Goal: Information Seeking & Learning: Learn about a topic

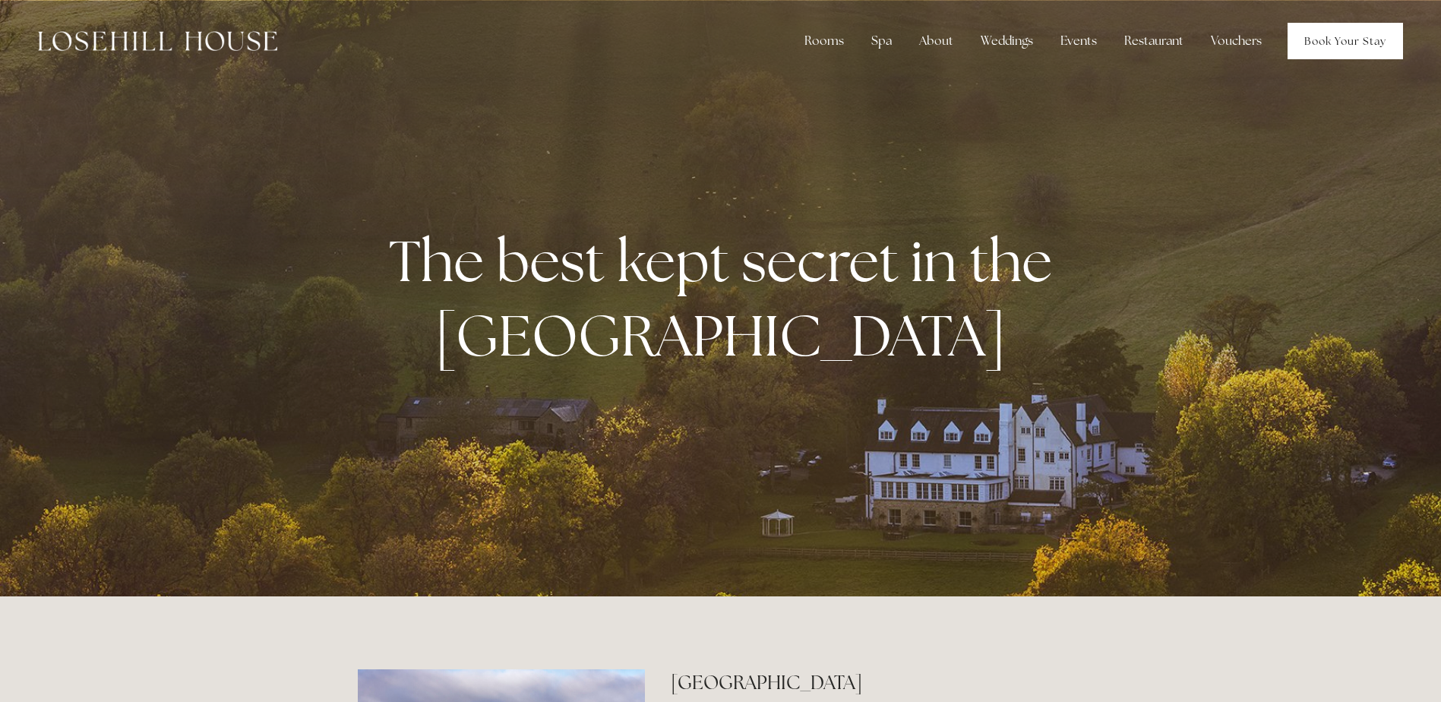
click at [1345, 27] on link "Book Your Stay" at bounding box center [1345, 41] width 115 height 36
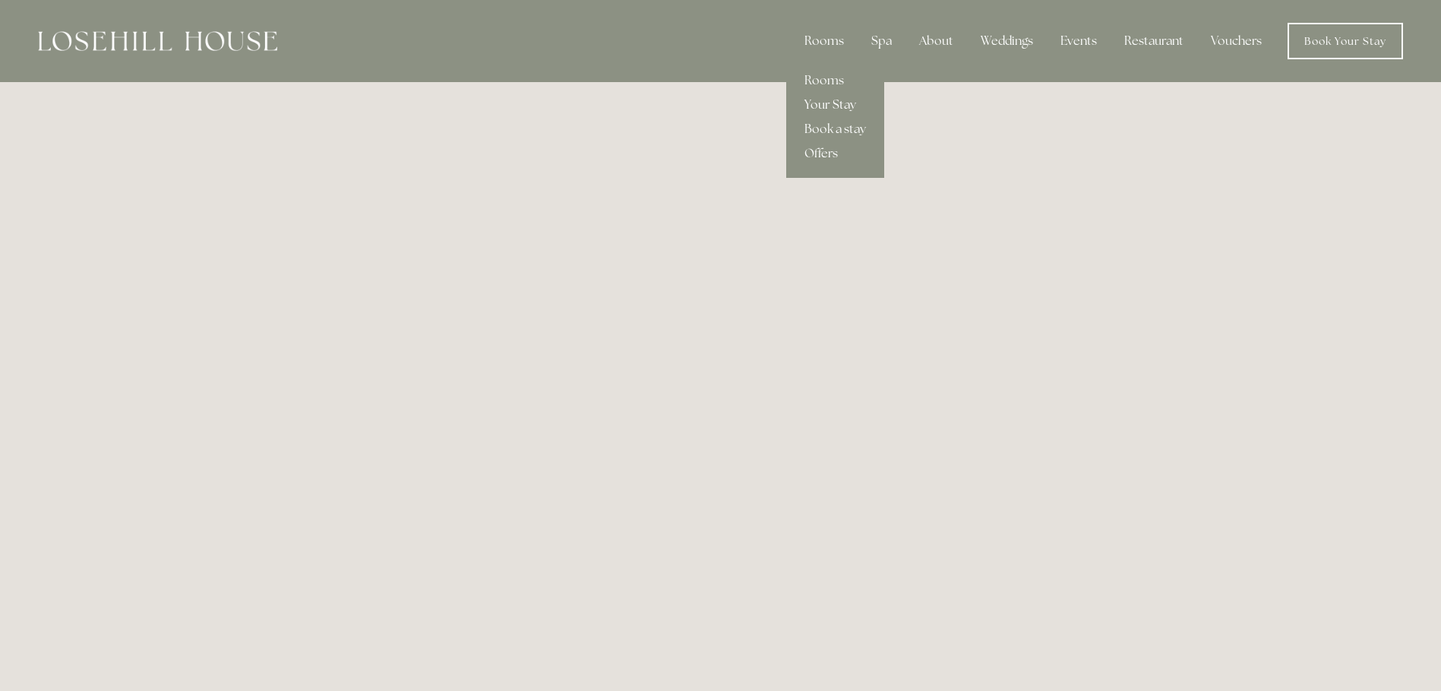
click at [829, 99] on link "Your Stay" at bounding box center [835, 105] width 98 height 24
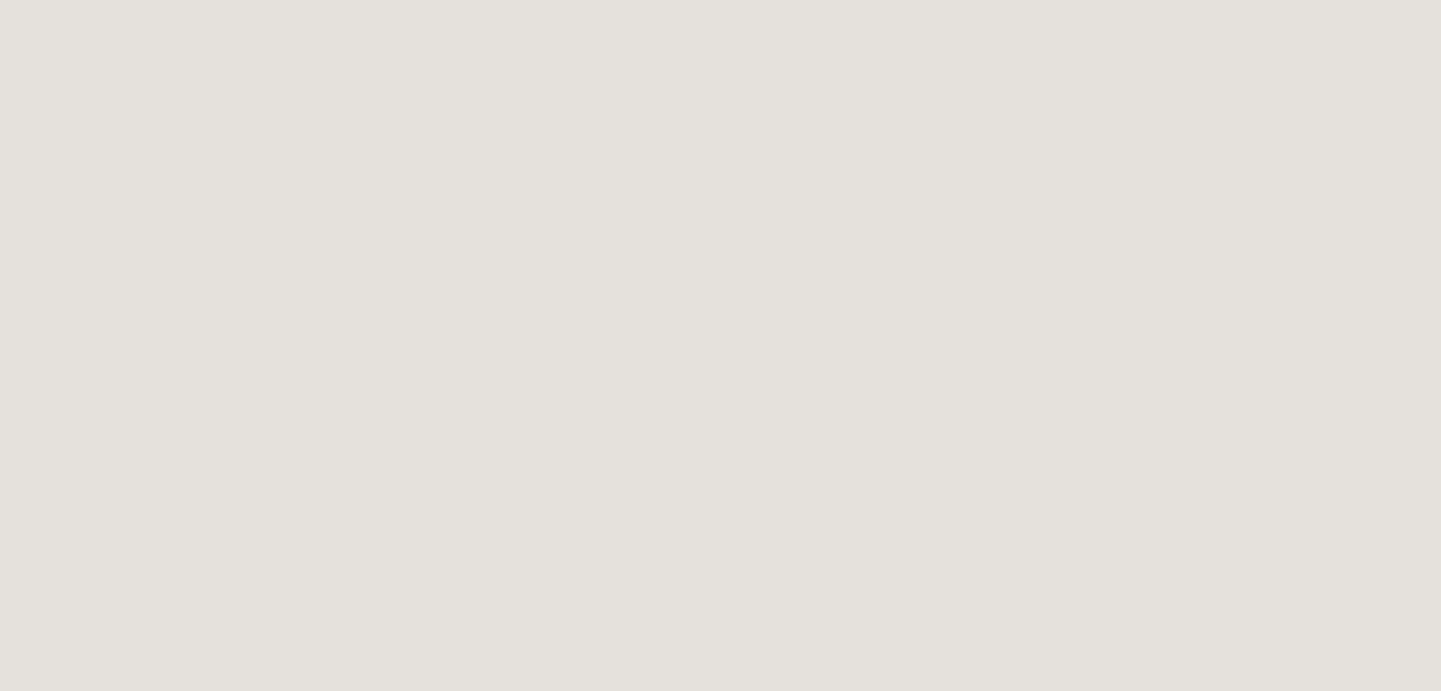
scroll to position [2127, 0]
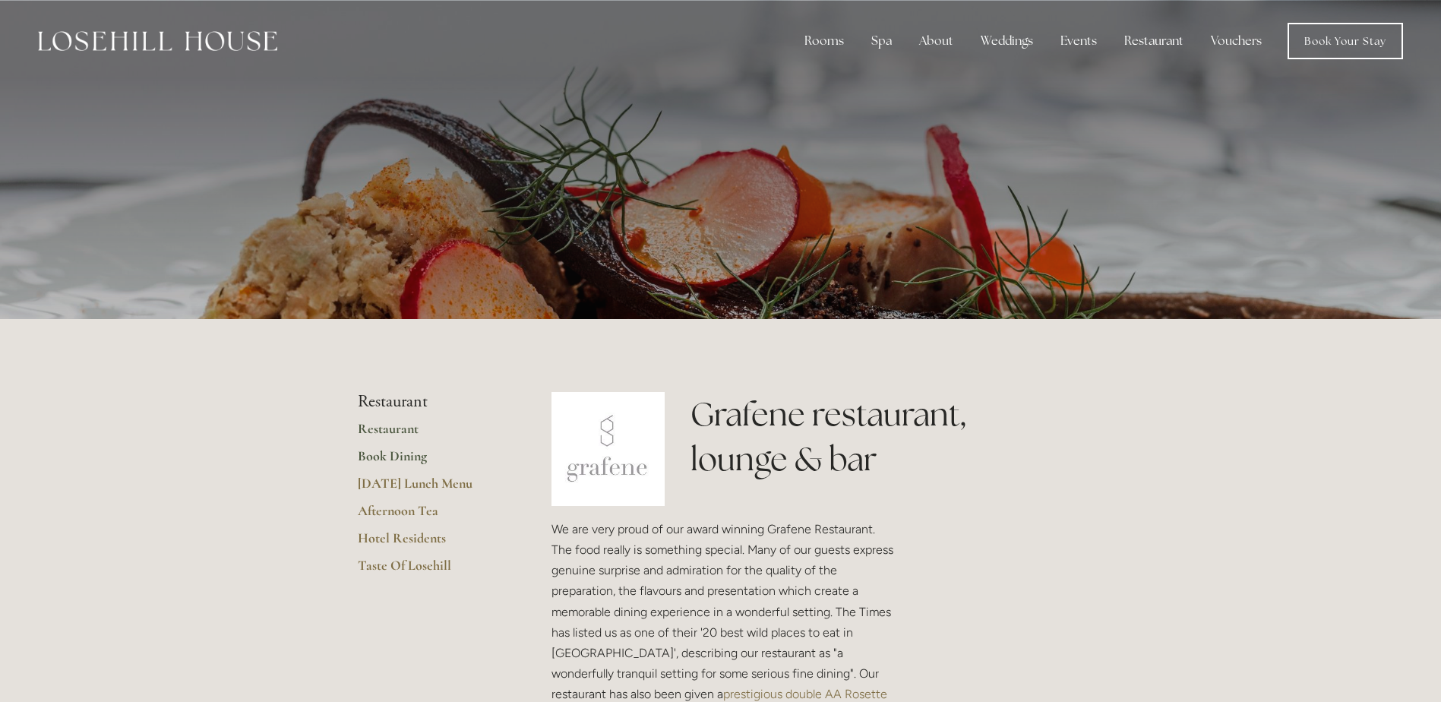
click at [406, 457] on link "Book Dining" at bounding box center [430, 461] width 145 height 27
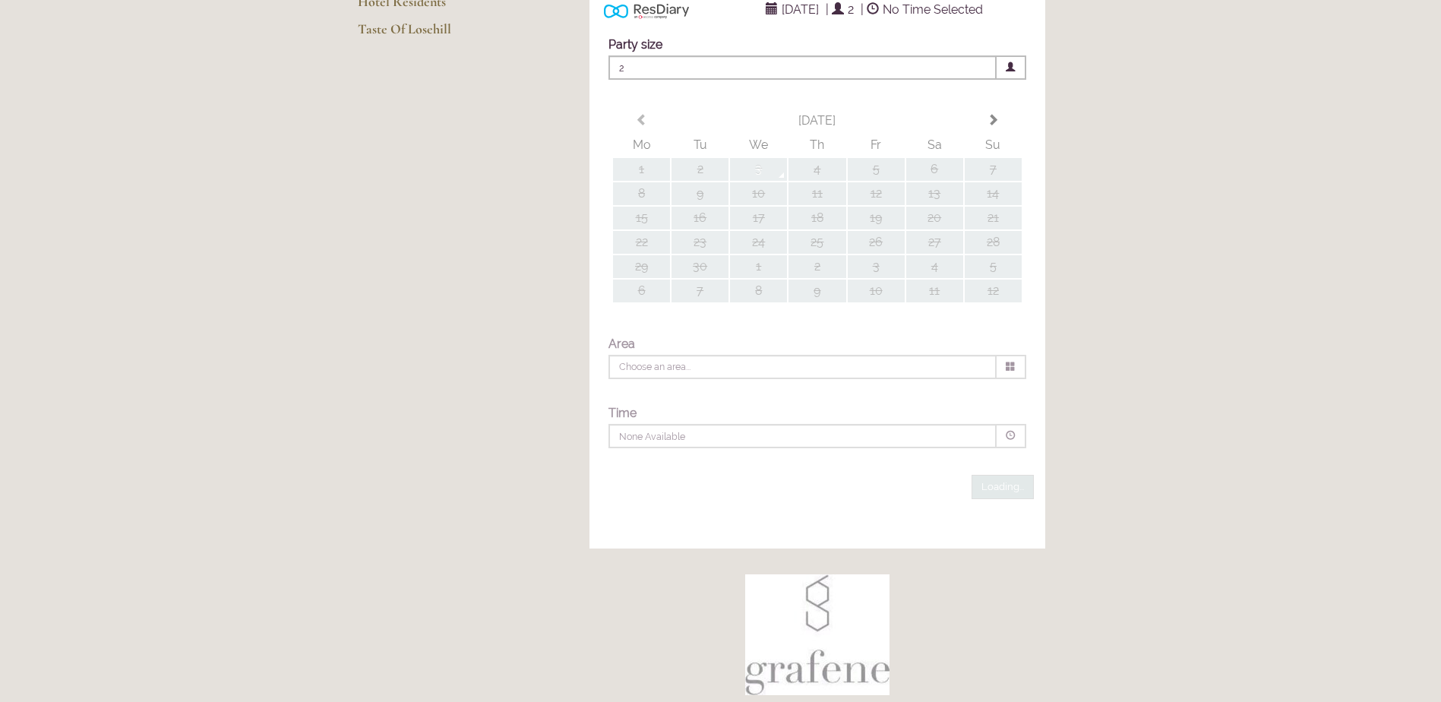
scroll to position [304, 0]
type input "Any Area"
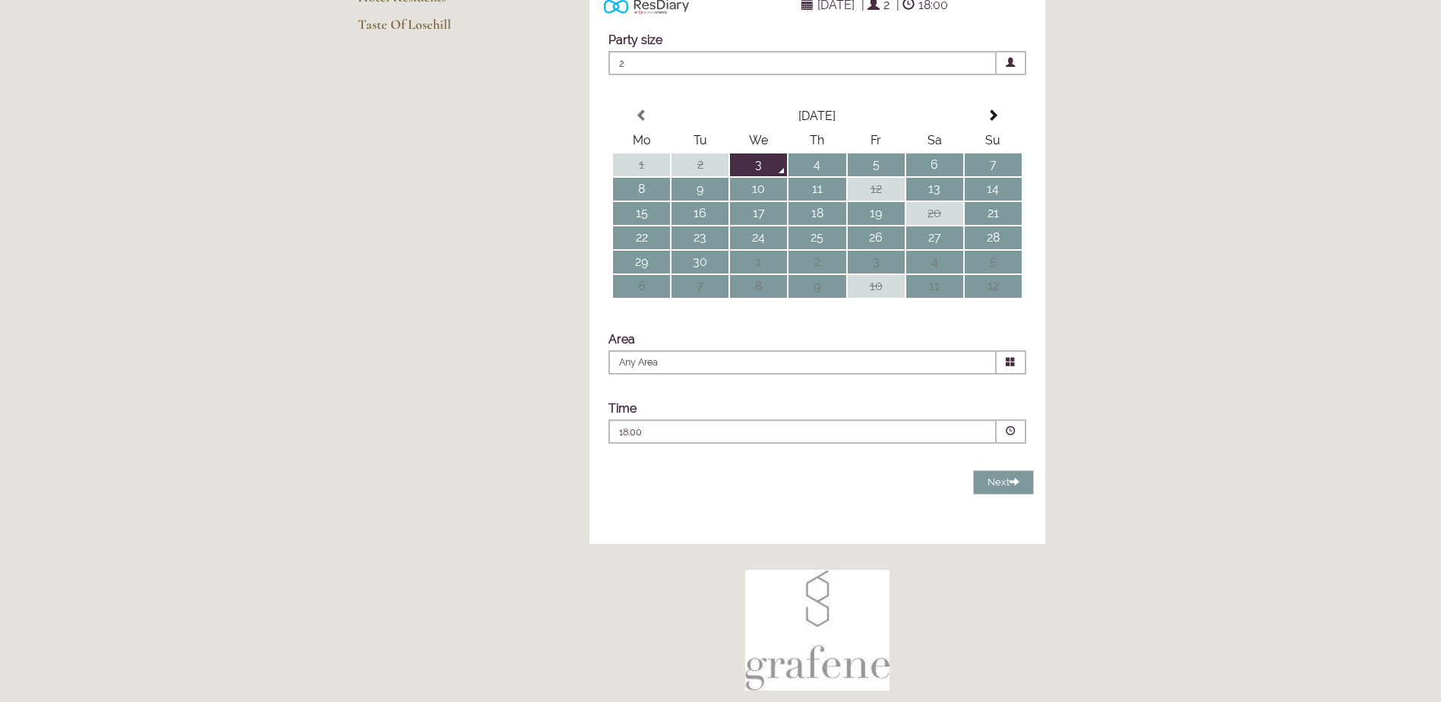
scroll to position [0, 0]
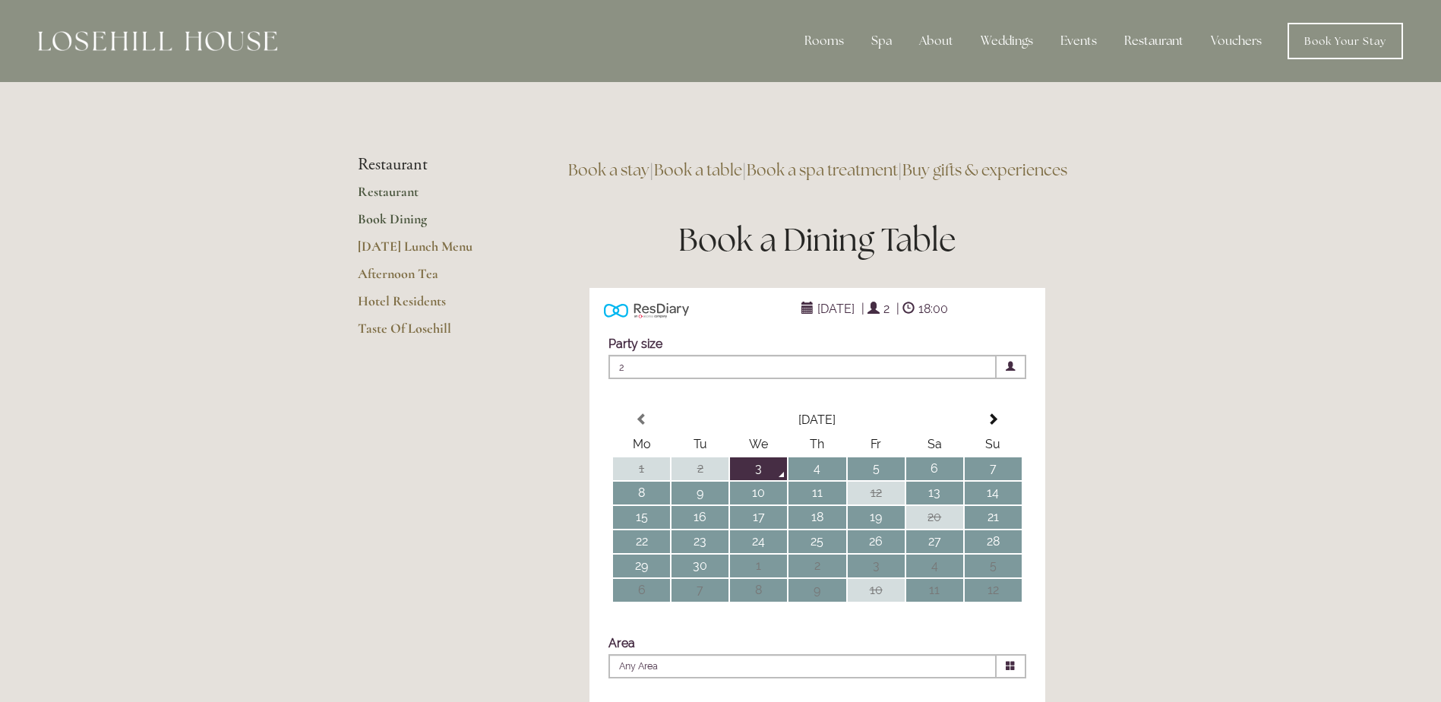
click at [379, 192] on link "Restaurant" at bounding box center [430, 196] width 145 height 27
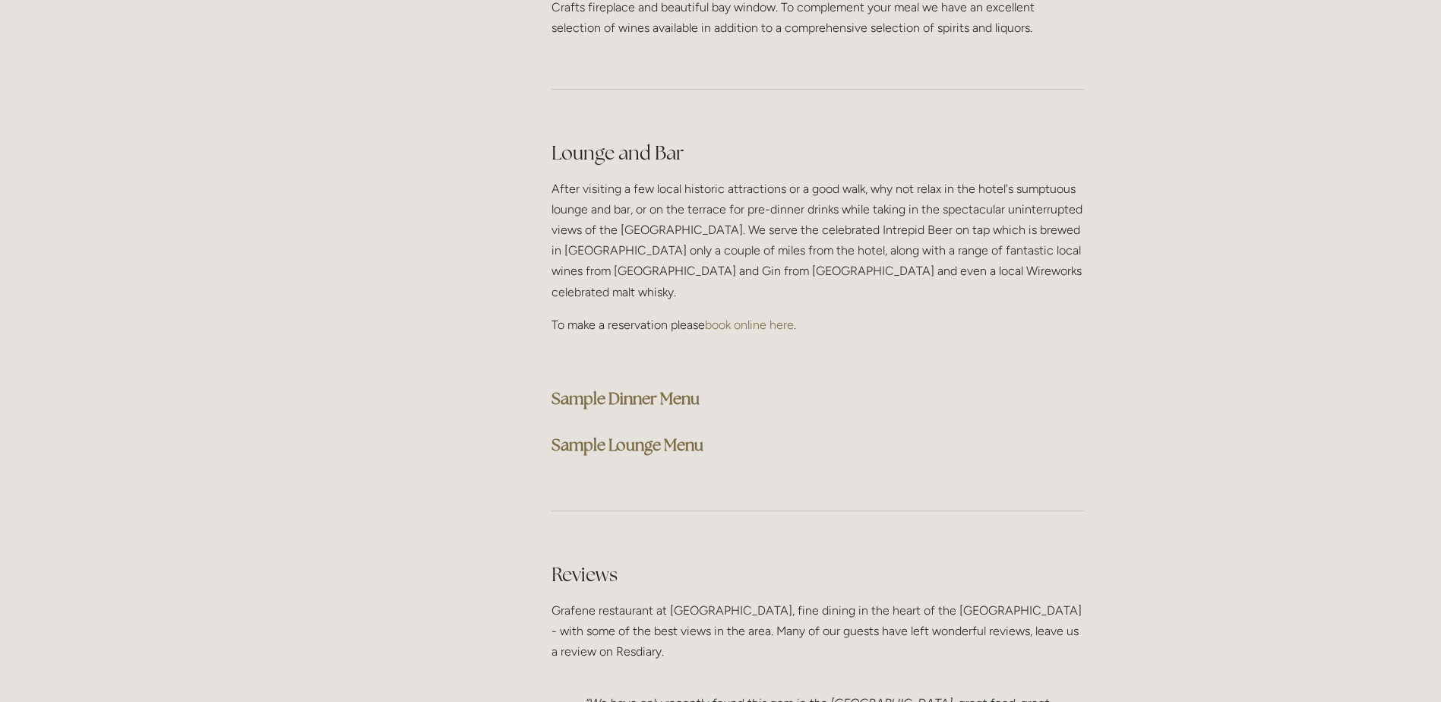
scroll to position [3799, 0]
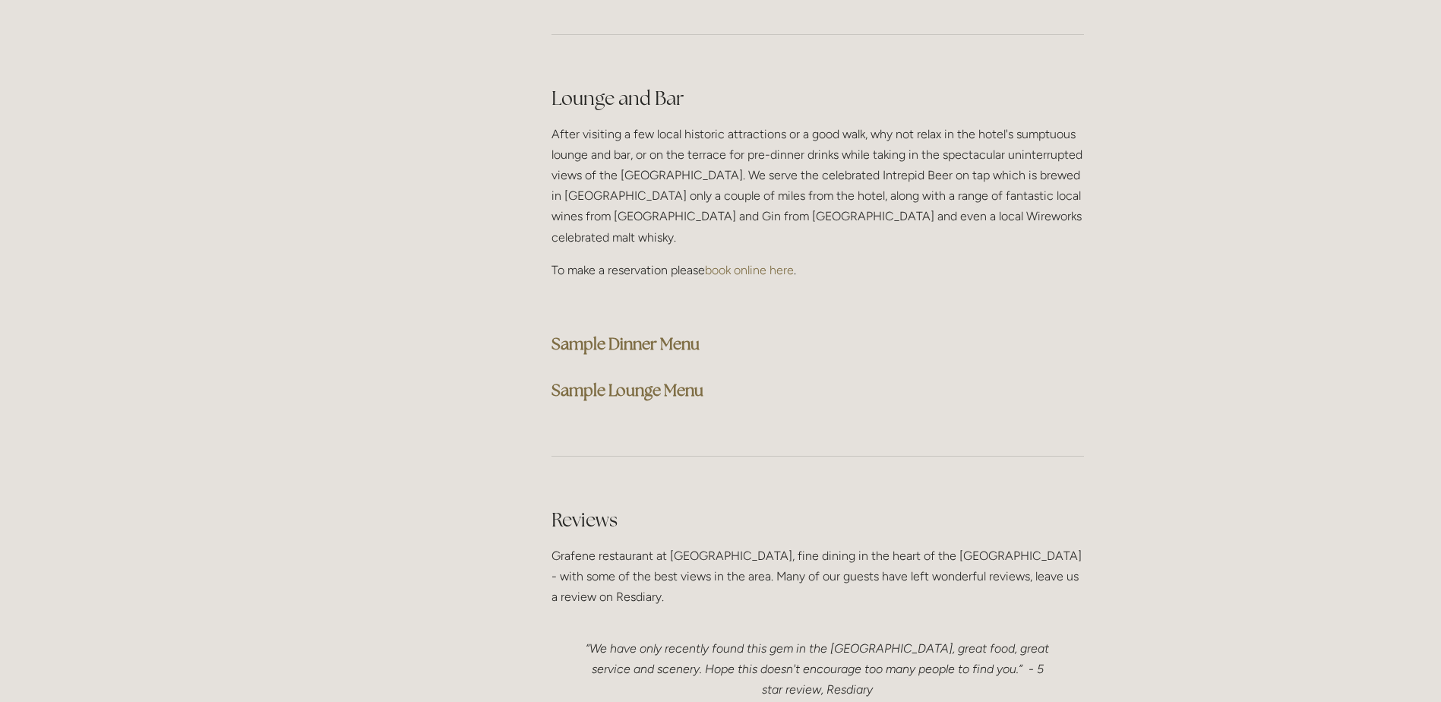
click at [636, 334] on strong "Sample Dinner Menu" at bounding box center [626, 344] width 148 height 21
click at [636, 380] on strong "Sample Lounge Menu" at bounding box center [628, 390] width 152 height 21
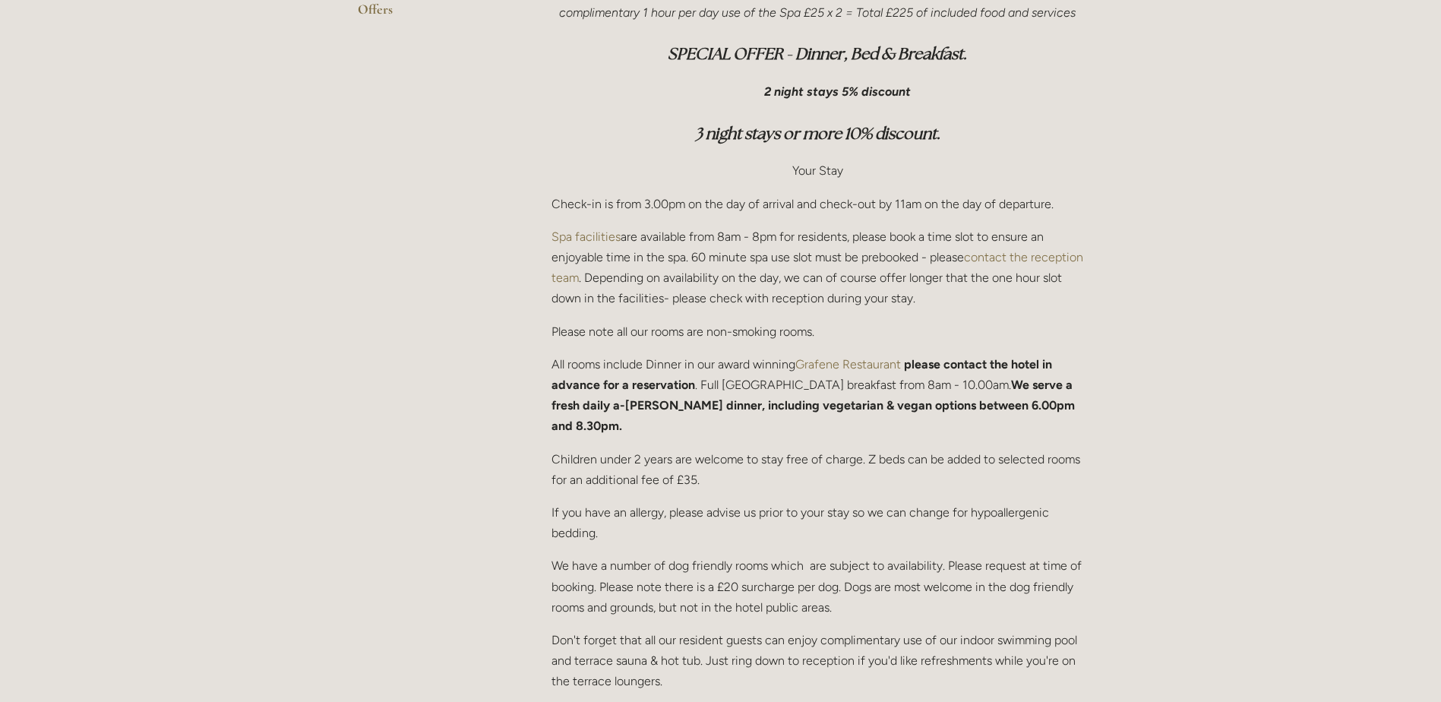
scroll to position [532, 0]
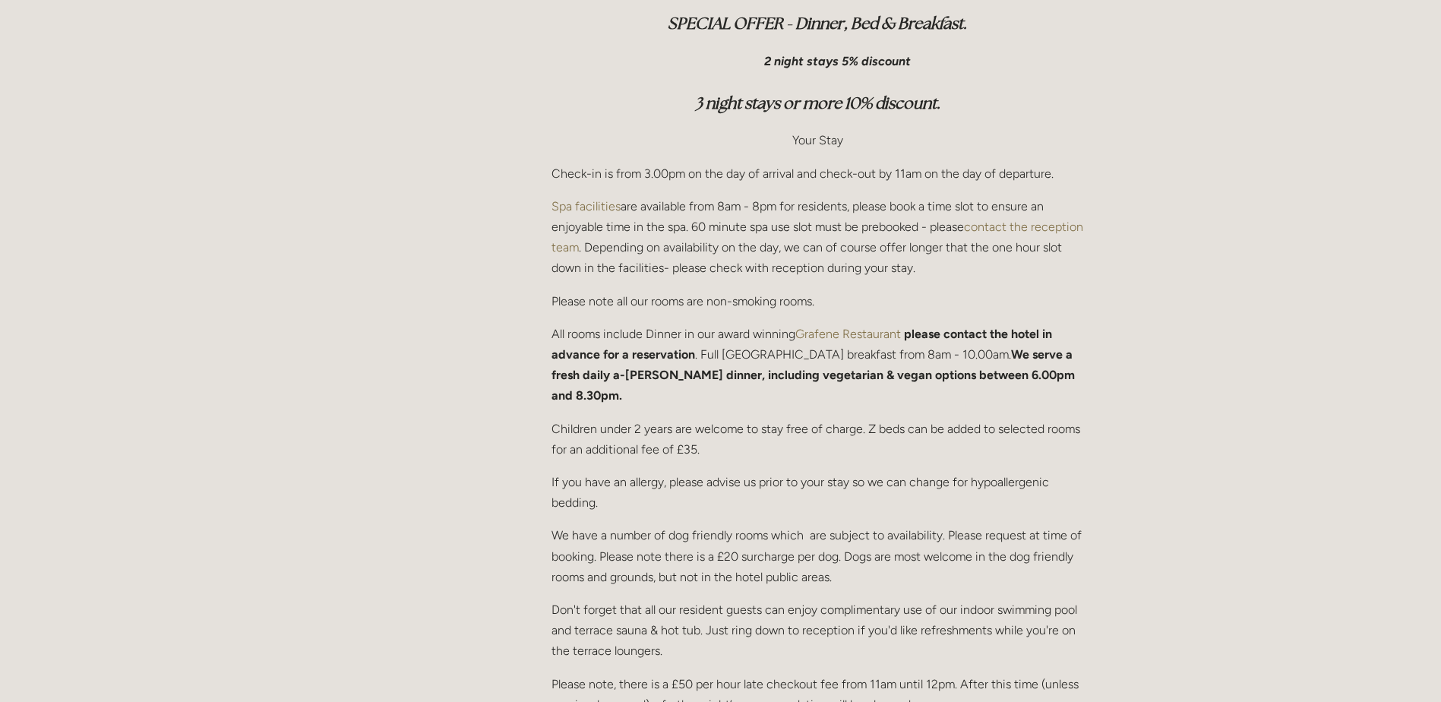
click at [598, 206] on link "Spa facilities" at bounding box center [586, 206] width 69 height 14
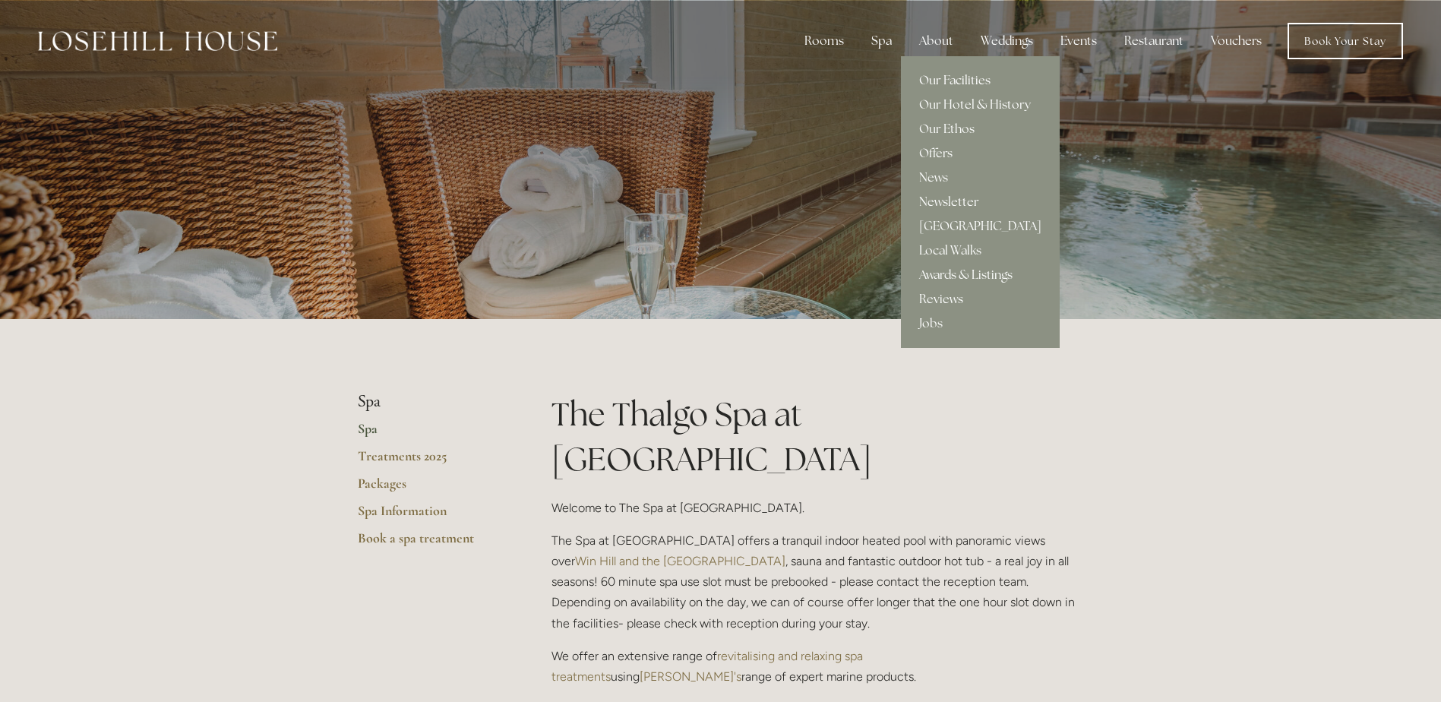
click at [940, 81] on link "Our Facilities" at bounding box center [980, 80] width 159 height 24
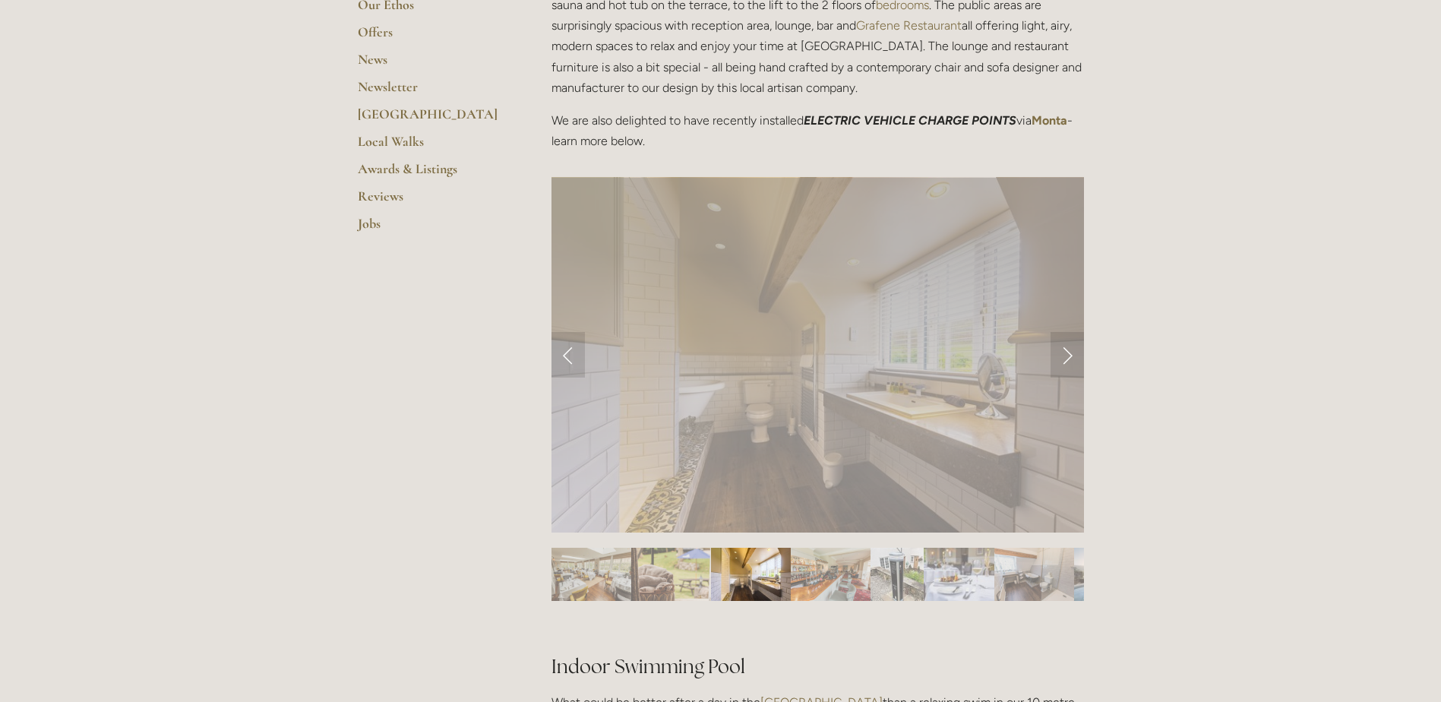
scroll to position [532, 0]
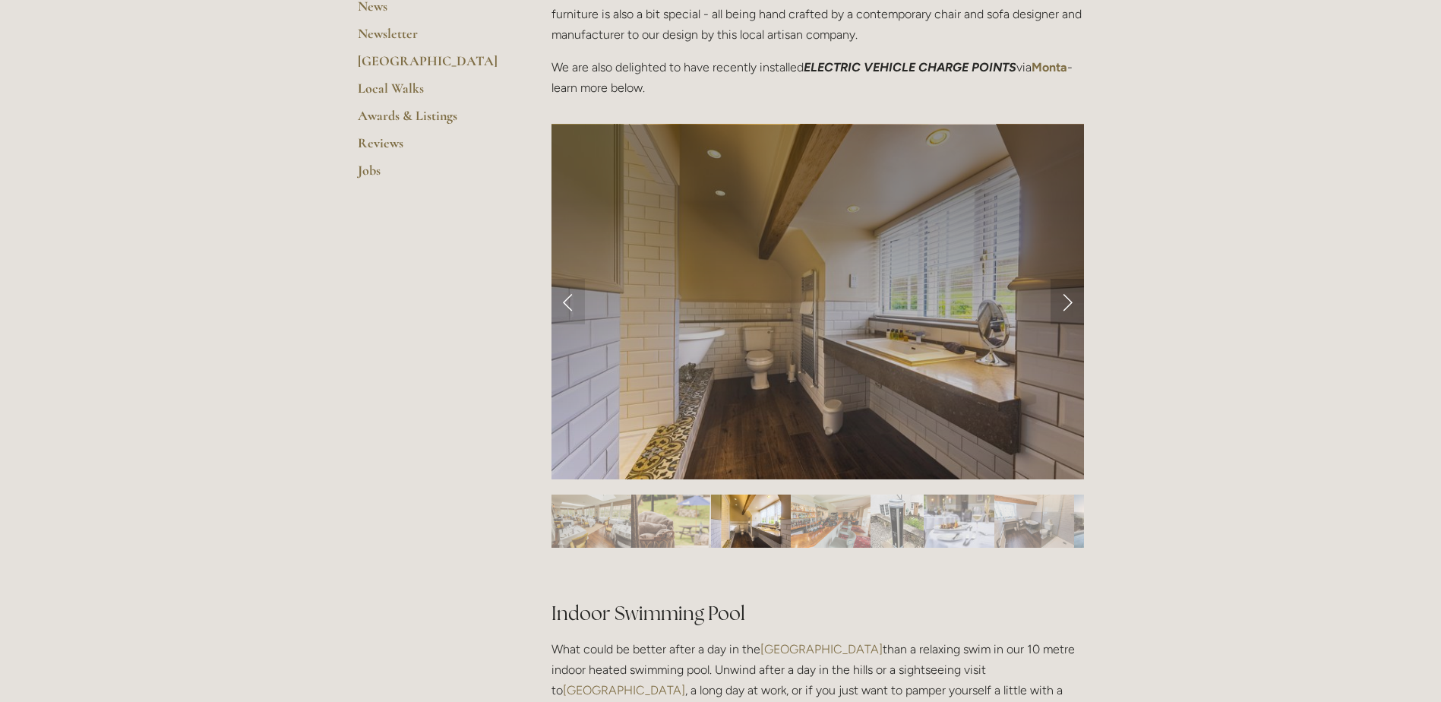
click at [1061, 299] on link "Next Slide" at bounding box center [1067, 302] width 33 height 46
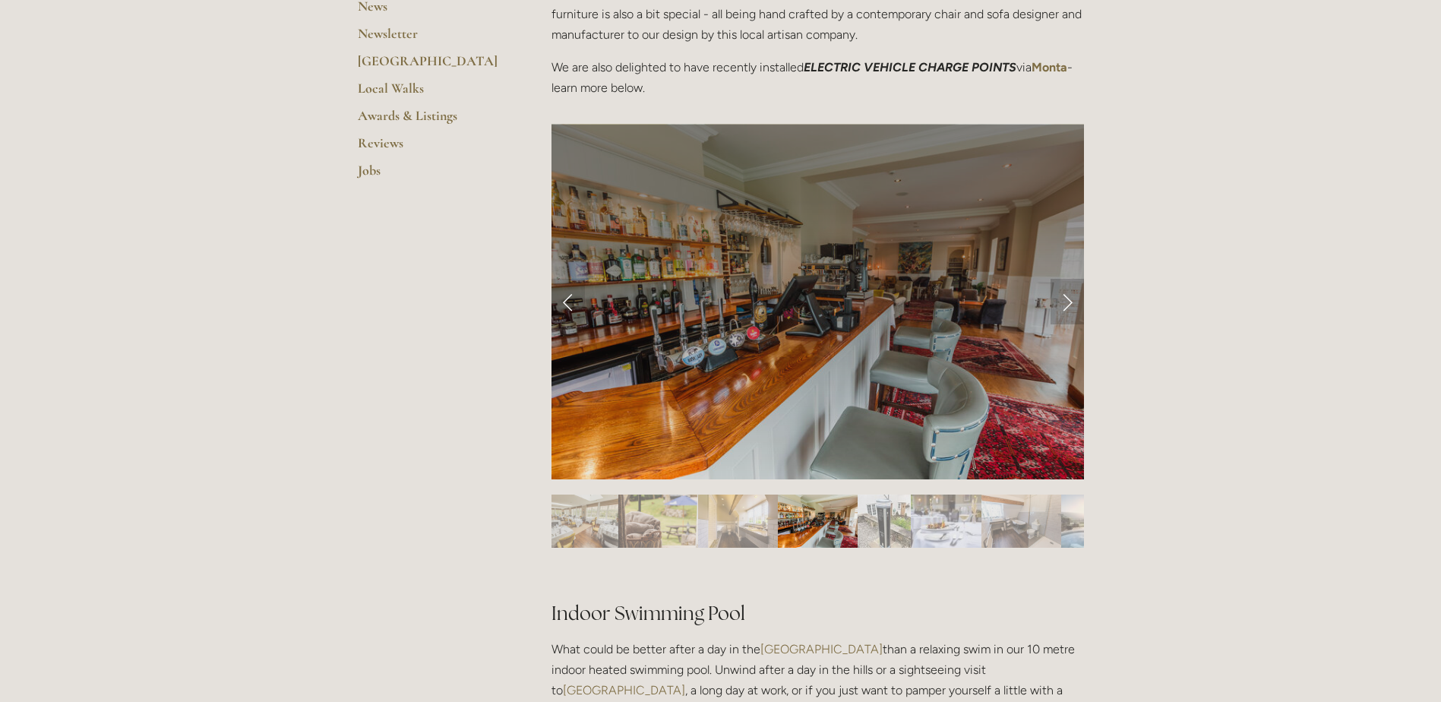
click at [1061, 299] on link "Next Slide" at bounding box center [1067, 302] width 33 height 46
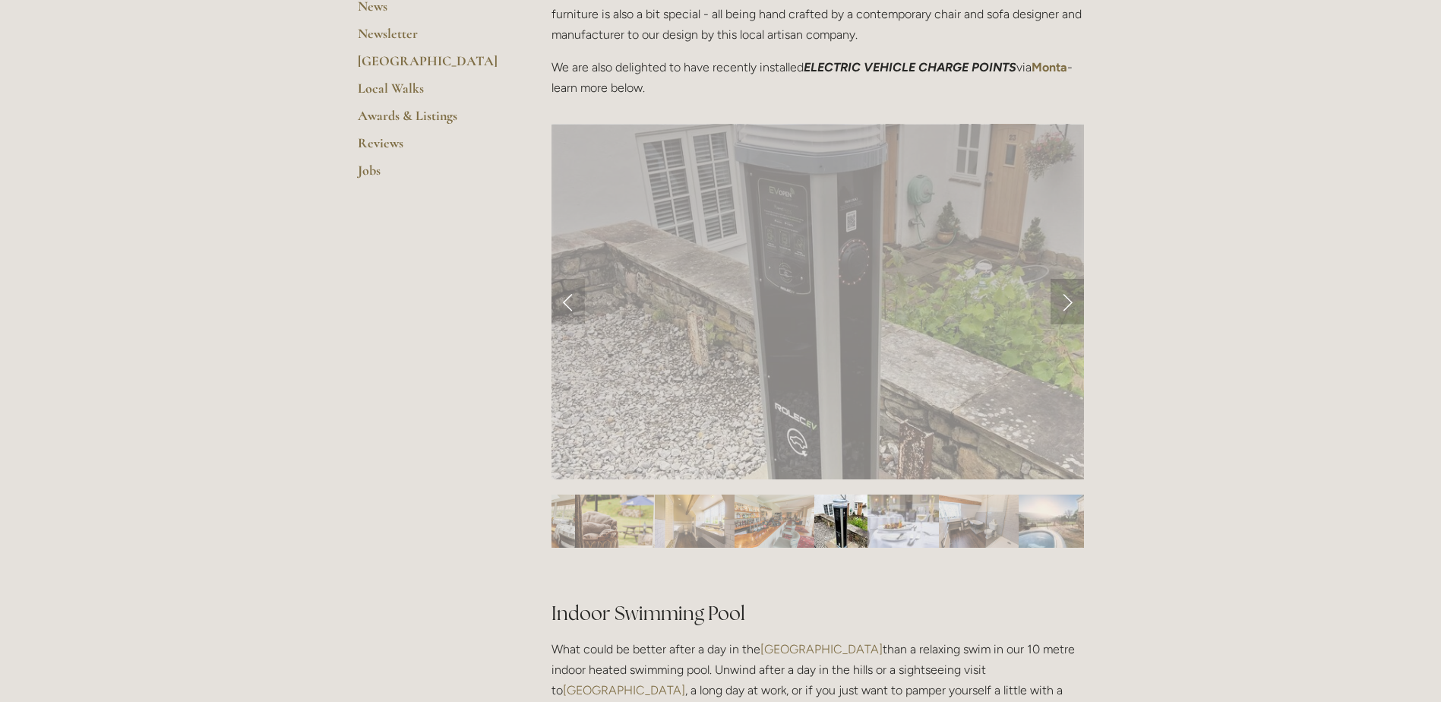
click at [1068, 302] on link "Next Slide" at bounding box center [1067, 302] width 33 height 46
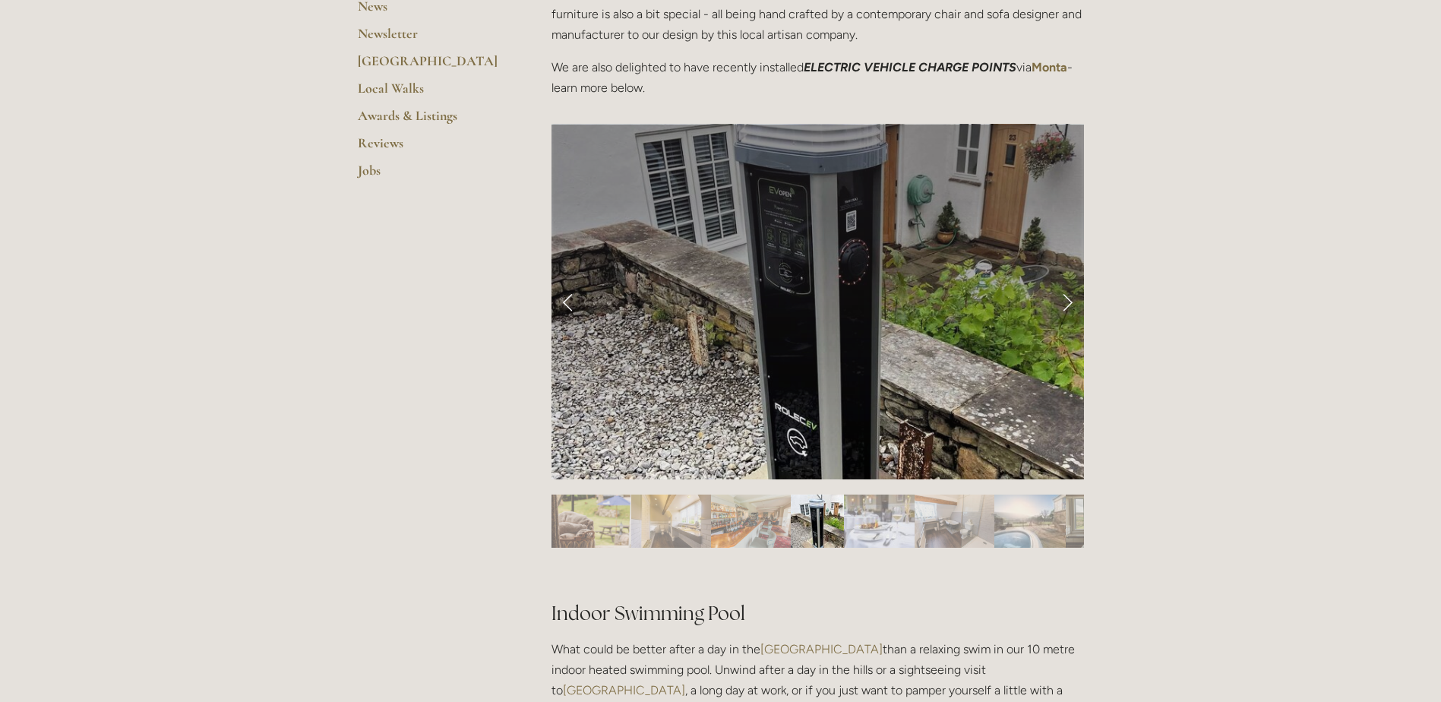
click at [1068, 299] on link "Next Slide" at bounding box center [1067, 302] width 33 height 46
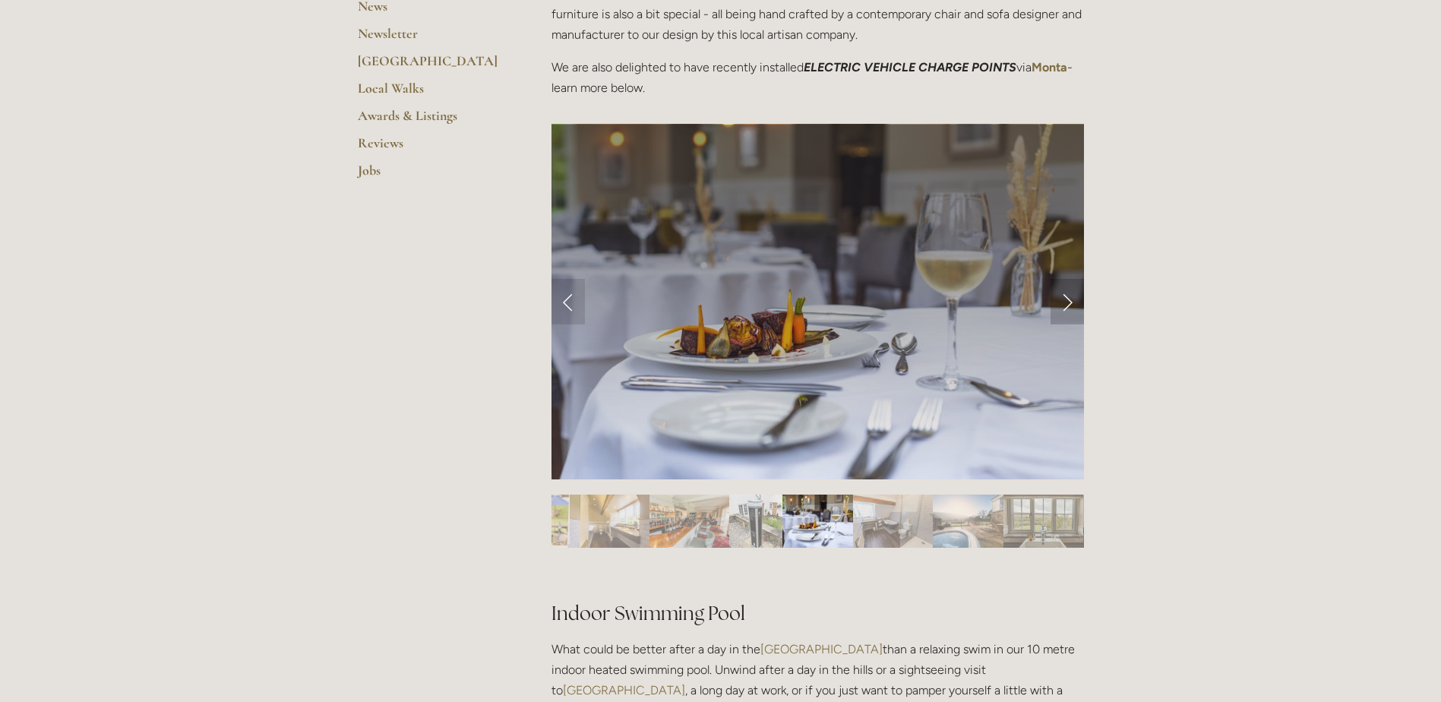
click at [1068, 299] on link "Next Slide" at bounding box center [1067, 302] width 33 height 46
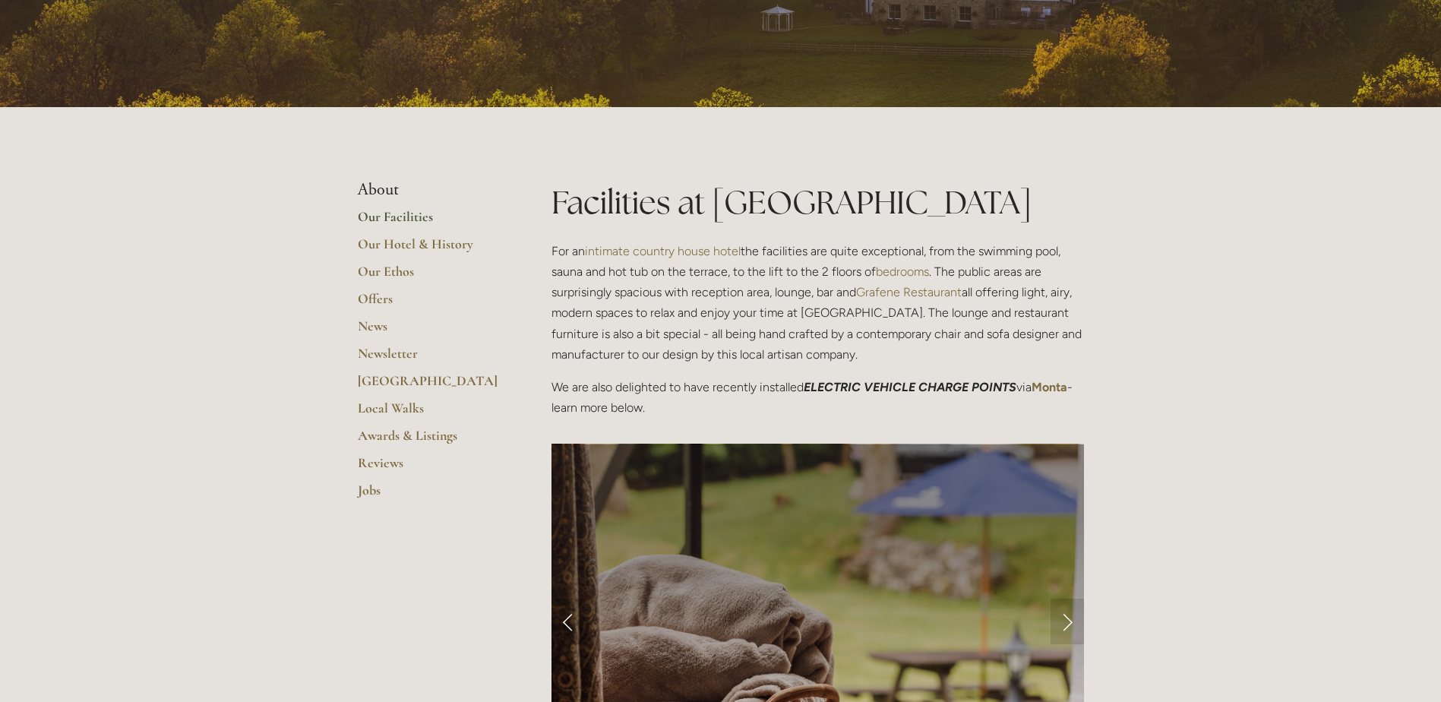
scroll to position [0, 0]
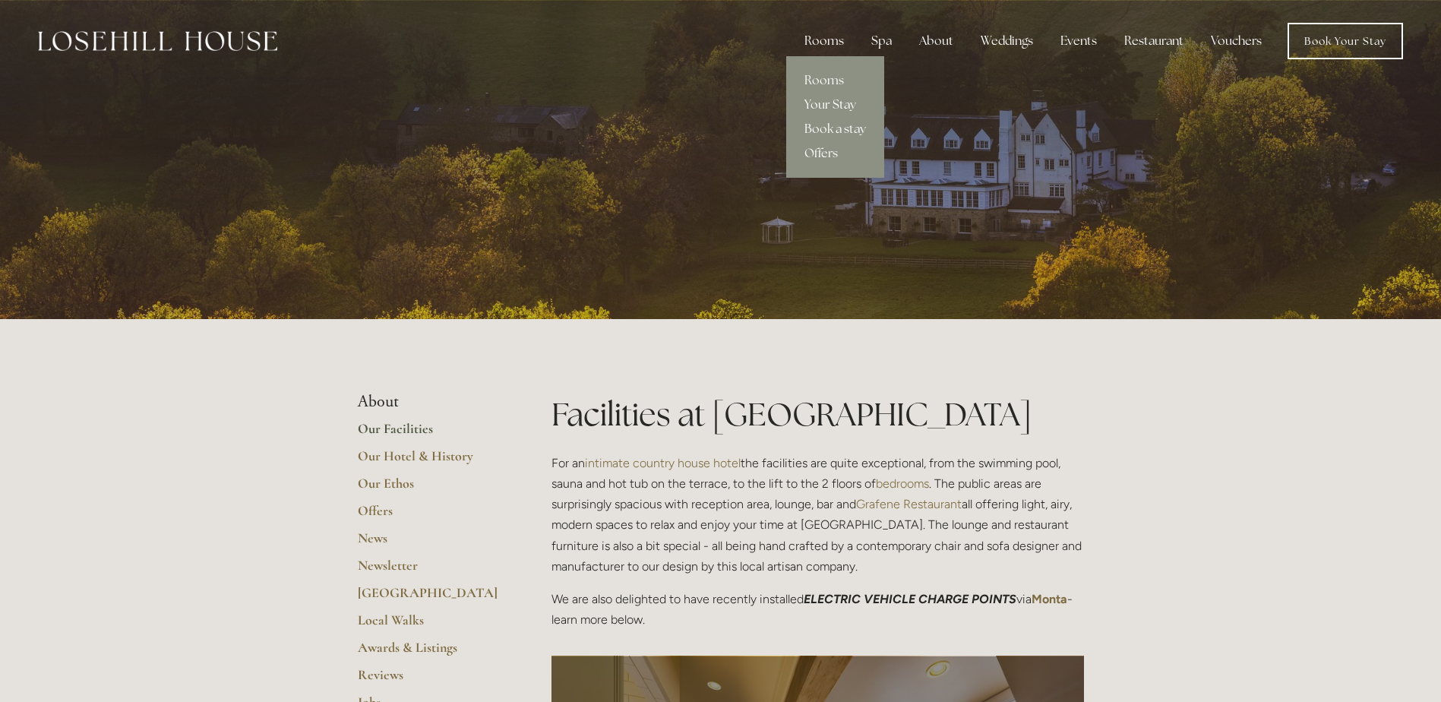
click at [827, 101] on link "Your Stay" at bounding box center [835, 105] width 98 height 24
